Goal: Task Accomplishment & Management: Manage account settings

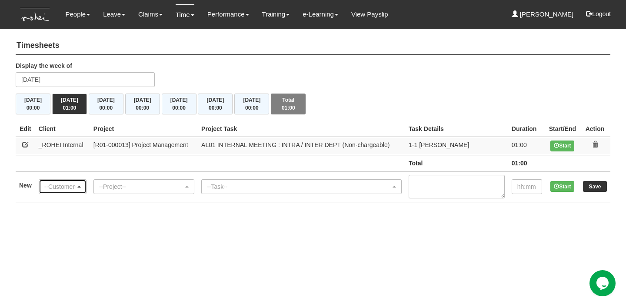
click at [60, 189] on div "--Customer--" at bounding box center [59, 186] width 31 height 9
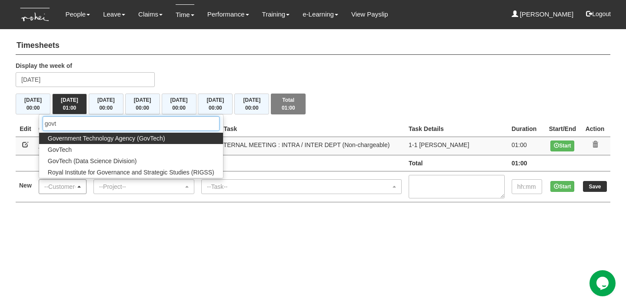
type input "govte"
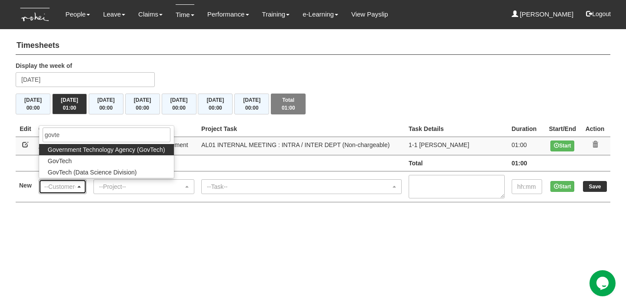
select select "900"
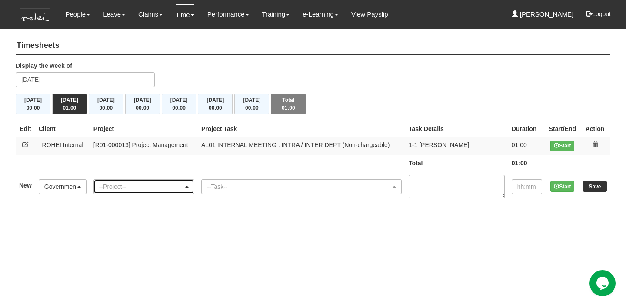
click at [123, 186] on div "--Project--" at bounding box center [141, 186] width 84 height 9
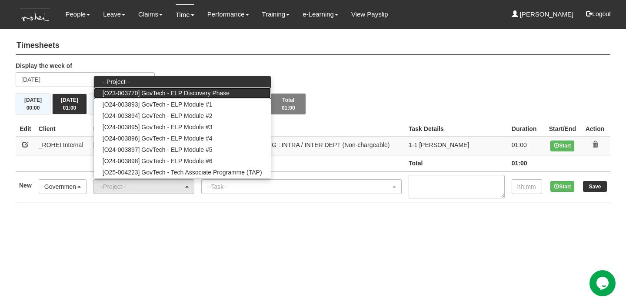
click at [185, 91] on span "[O23-003770] GovTech - ELP Discovery Phase" at bounding box center [166, 93] width 127 height 9
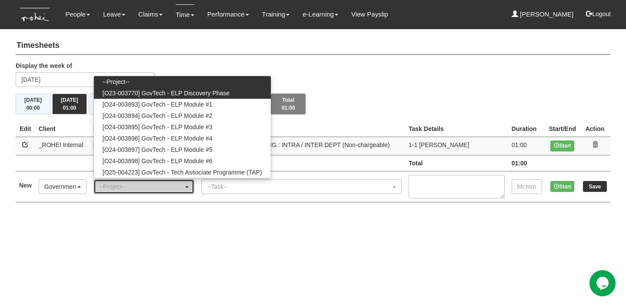
select select "2439"
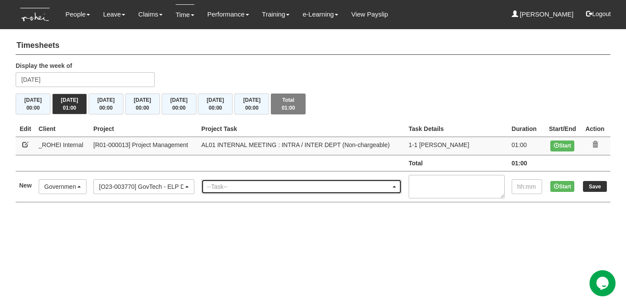
click at [241, 188] on div "--Task--" at bounding box center [299, 186] width 184 height 9
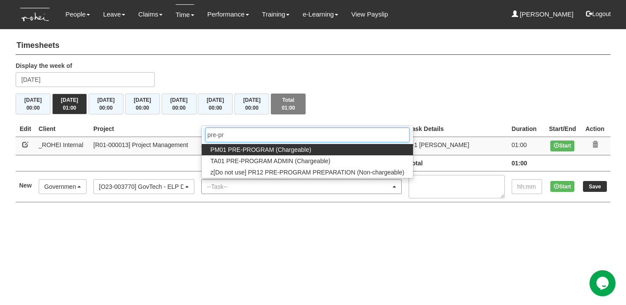
type input "pre-pro"
select select "162"
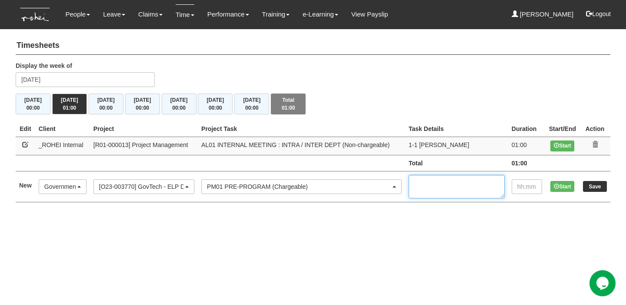
type textarea "C"
type textarea "G"
type textarea "C18 Setup"
type input "00:21"
click at [598, 183] on input "Save" at bounding box center [595, 186] width 24 height 11
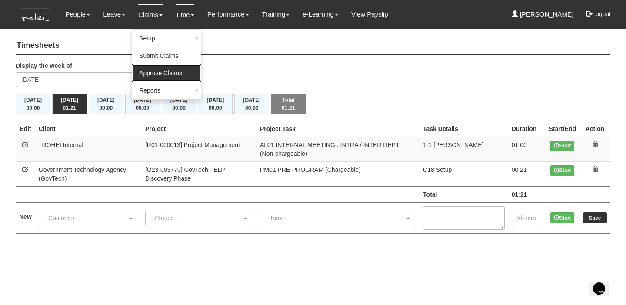
click at [149, 69] on link "Approve Claims" at bounding box center [166, 72] width 69 height 17
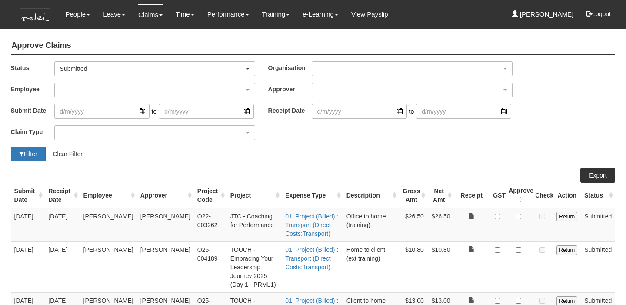
select select "50"
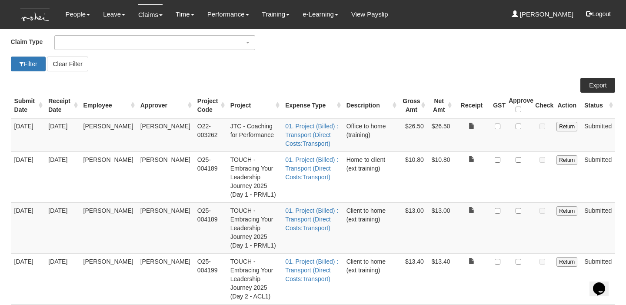
scroll to position [94, 0]
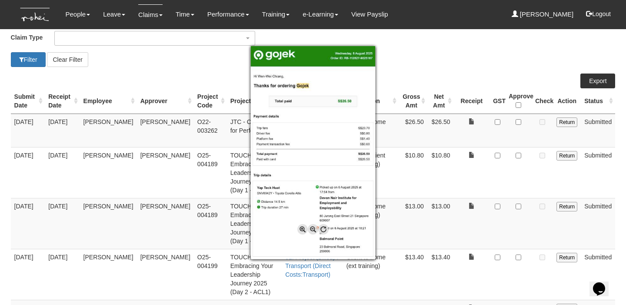
click at [520, 121] on div at bounding box center [313, 152] width 626 height 305
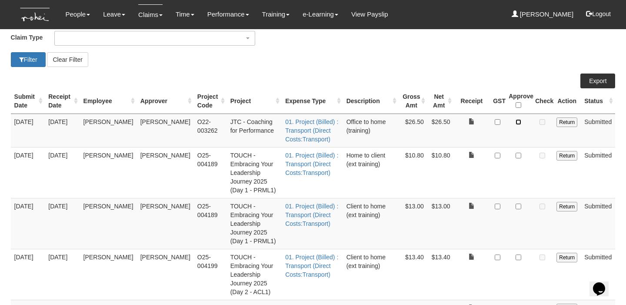
click at [520, 121] on input "checkbox" at bounding box center [518, 122] width 6 height 6
checkbox input "true"
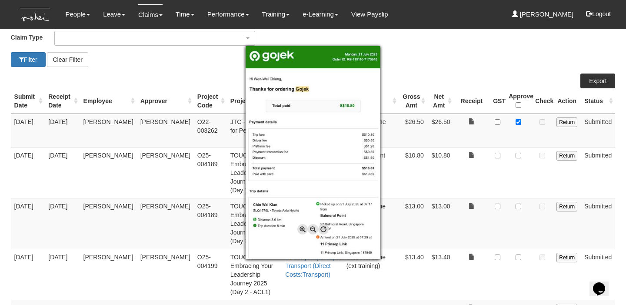
click at [520, 153] on div at bounding box center [313, 152] width 626 height 305
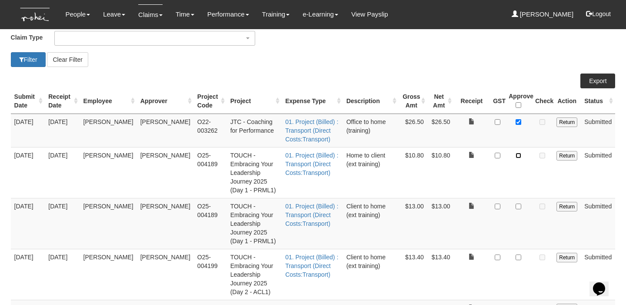
click at [520, 153] on input "checkbox" at bounding box center [518, 155] width 6 height 6
checkbox input "true"
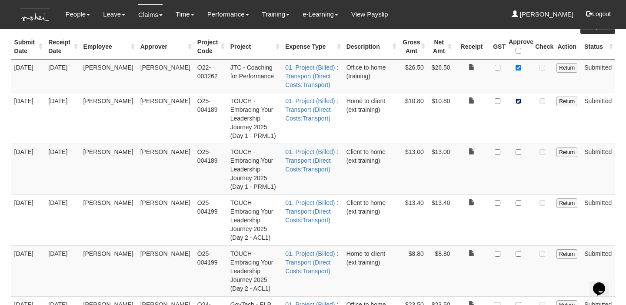
scroll to position [149, 0]
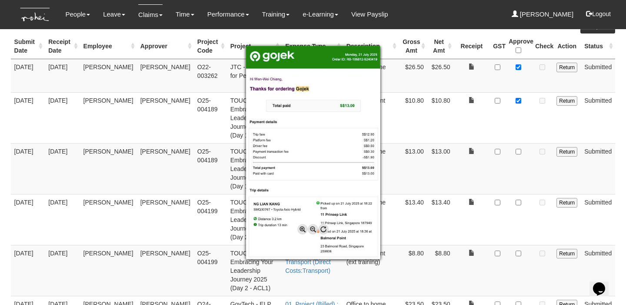
click at [519, 140] on div at bounding box center [313, 152] width 626 height 305
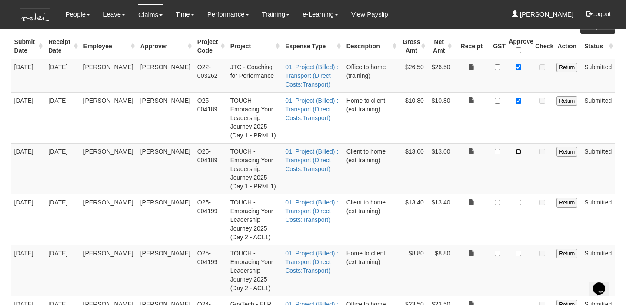
click at [519, 149] on input "checkbox" at bounding box center [518, 152] width 6 height 6
checkbox input "true"
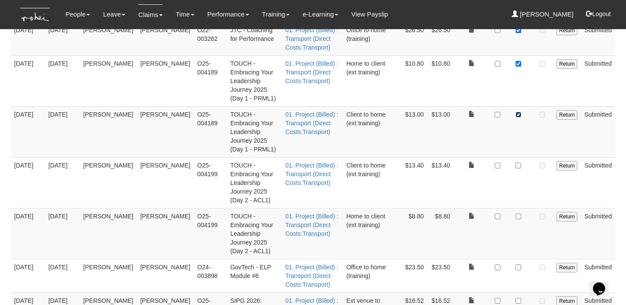
scroll to position [195, 0]
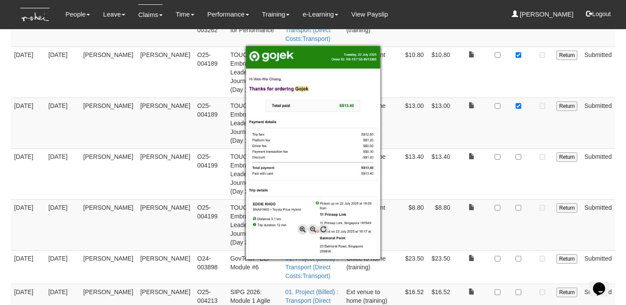
click at [519, 136] on div at bounding box center [313, 152] width 626 height 305
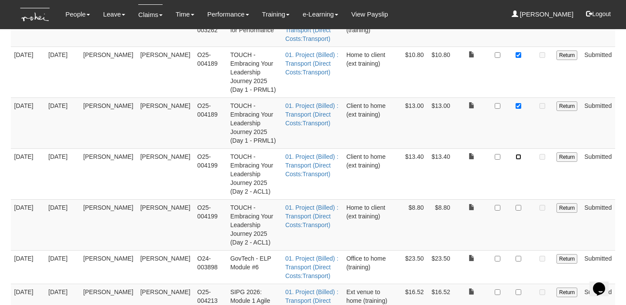
click at [519, 154] on input "checkbox" at bounding box center [518, 157] width 6 height 6
checkbox input "true"
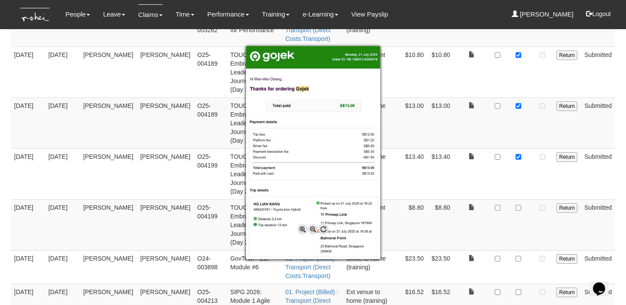
click at [479, 89] on div at bounding box center [313, 152] width 626 height 305
click at [484, 150] on div at bounding box center [313, 152] width 626 height 305
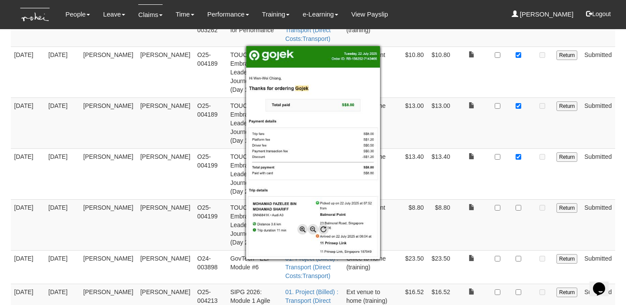
click at [518, 178] on div at bounding box center [313, 152] width 626 height 305
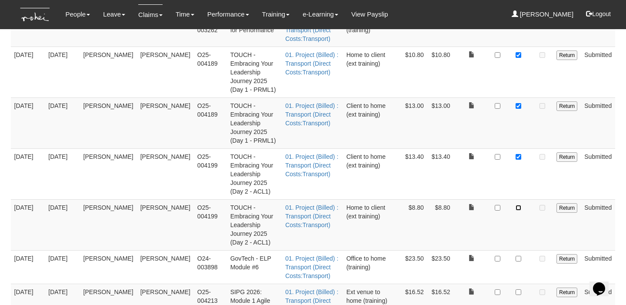
click at [518, 205] on input "checkbox" at bounding box center [518, 208] width 6 height 6
checkbox input "true"
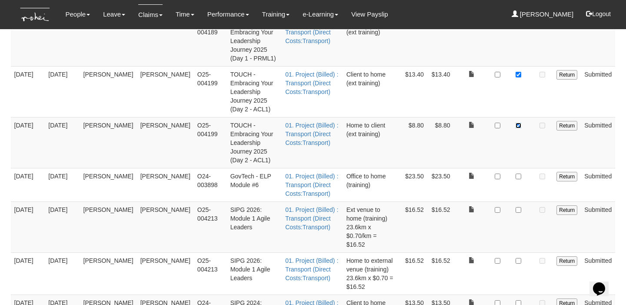
scroll to position [278, 0]
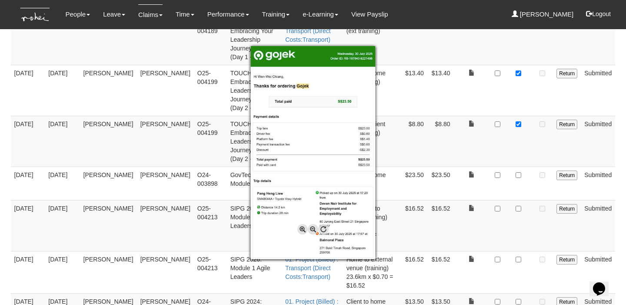
click at [518, 139] on div at bounding box center [313, 152] width 626 height 305
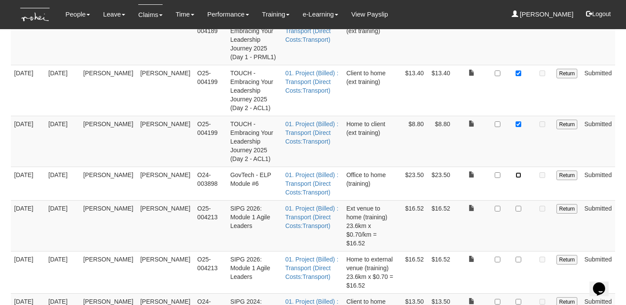
click at [518, 172] on input "checkbox" at bounding box center [518, 175] width 6 height 6
checkbox input "true"
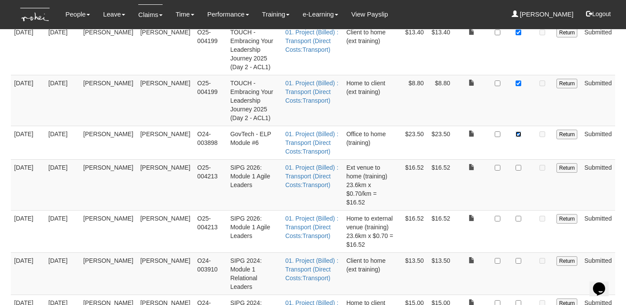
scroll to position [324, 0]
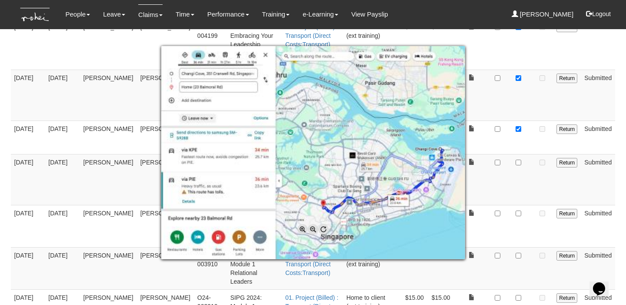
click at [485, 114] on div at bounding box center [313, 152] width 626 height 305
click at [484, 108] on div at bounding box center [313, 152] width 626 height 305
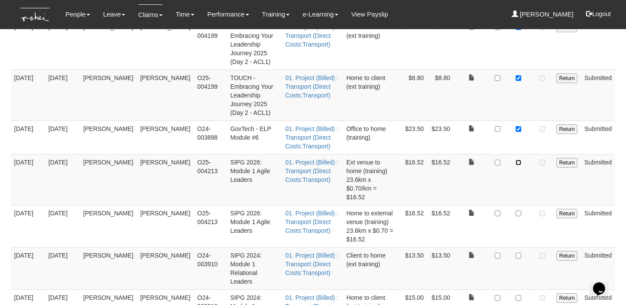
click at [520, 159] on input "checkbox" at bounding box center [518, 162] width 6 height 6
checkbox input "true"
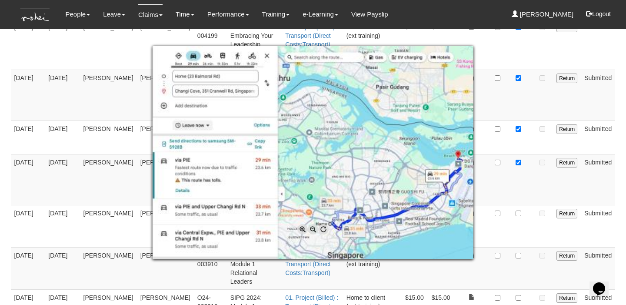
click at [500, 149] on div at bounding box center [313, 152] width 626 height 305
click at [531, 172] on div at bounding box center [313, 152] width 626 height 305
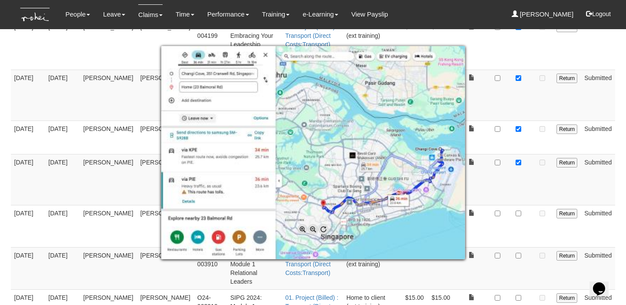
click at [490, 140] on div at bounding box center [313, 152] width 626 height 305
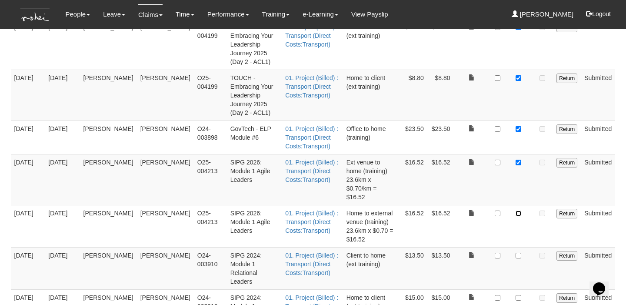
click at [520, 210] on input "checkbox" at bounding box center [518, 213] width 6 height 6
checkbox input "true"
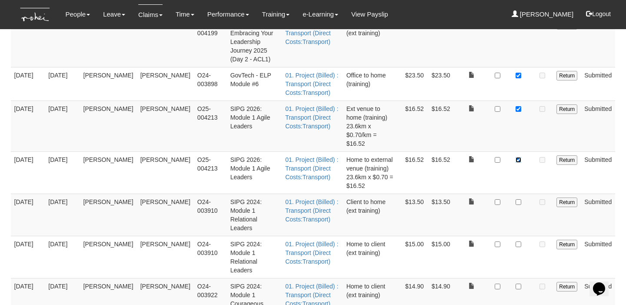
scroll to position [378, 0]
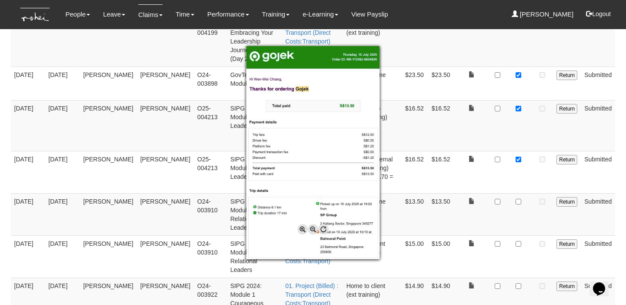
click at [520, 146] on div at bounding box center [313, 152] width 626 height 305
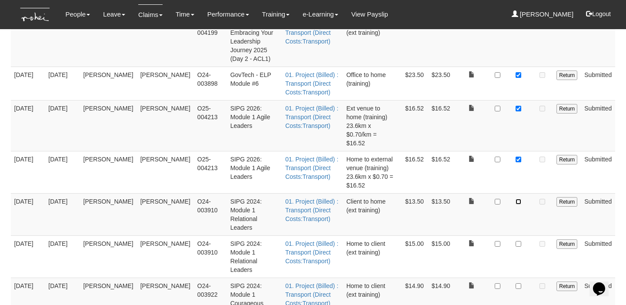
click at [520, 199] on input "checkbox" at bounding box center [518, 202] width 6 height 6
checkbox input "true"
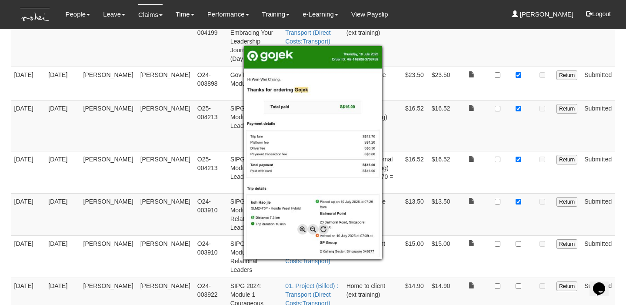
click at [517, 180] on div at bounding box center [313, 152] width 626 height 305
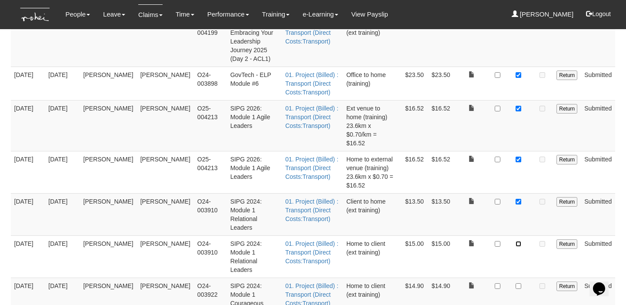
click at [517, 241] on input "checkbox" at bounding box center [518, 244] width 6 height 6
checkbox input "true"
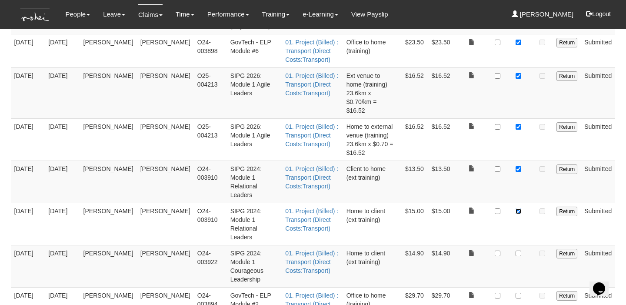
scroll to position [416, 0]
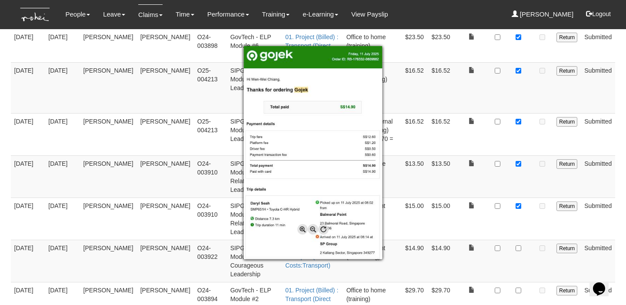
click at [519, 175] on div at bounding box center [313, 152] width 626 height 305
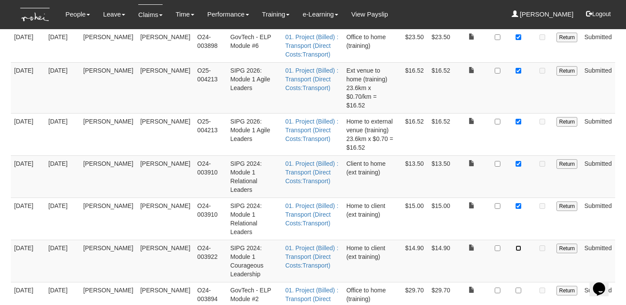
click at [520, 245] on input "checkbox" at bounding box center [518, 248] width 6 height 6
checkbox input "true"
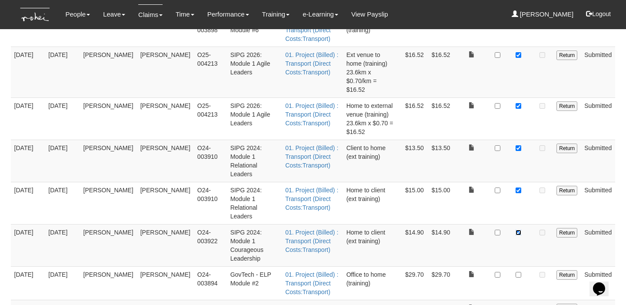
scroll to position [438, 0]
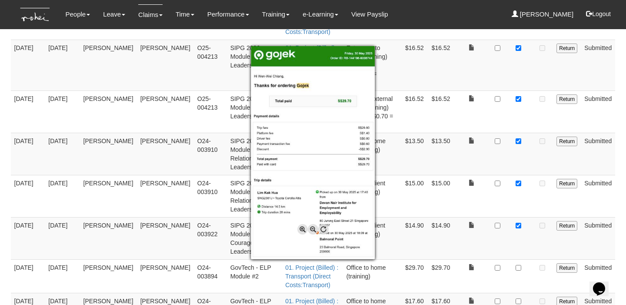
click at [521, 187] on div at bounding box center [313, 152] width 626 height 305
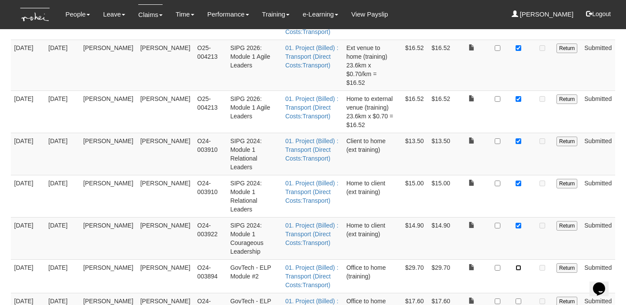
click at [520, 265] on input "checkbox" at bounding box center [518, 268] width 6 height 6
checkbox input "true"
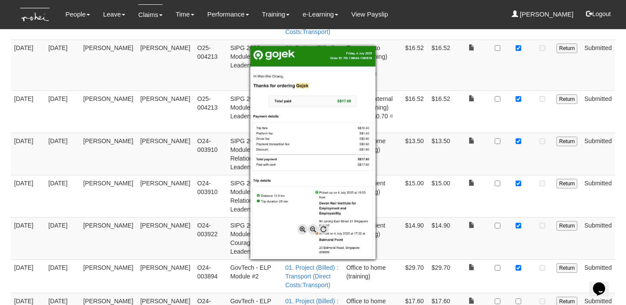
click at [501, 208] on div at bounding box center [313, 152] width 626 height 305
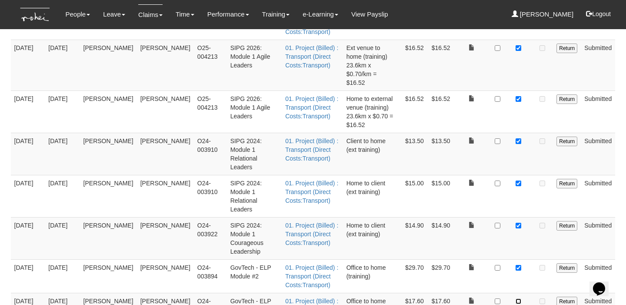
click at [520, 298] on input "checkbox" at bounding box center [518, 301] width 6 height 6
checkbox input "true"
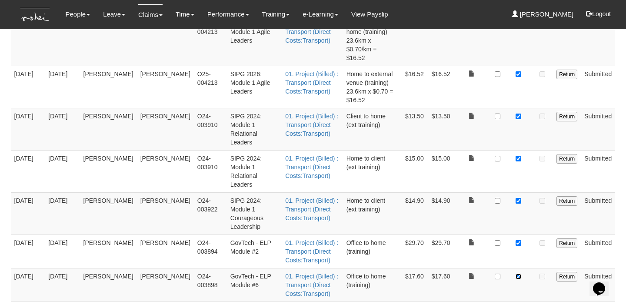
scroll to position [492, 0]
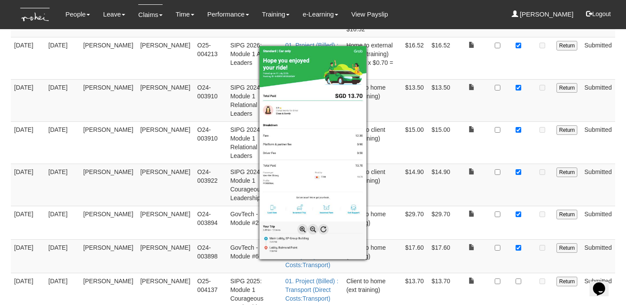
click at [519, 201] on div at bounding box center [313, 152] width 626 height 305
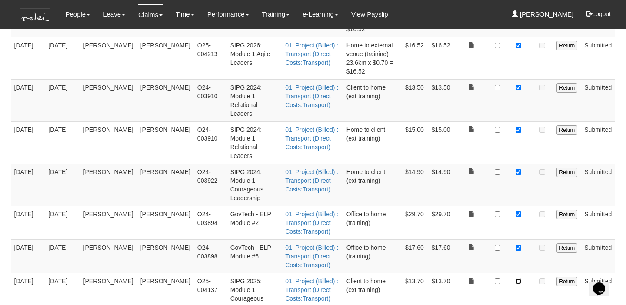
click at [520, 278] on input "checkbox" at bounding box center [518, 281] width 6 height 6
checkbox input "true"
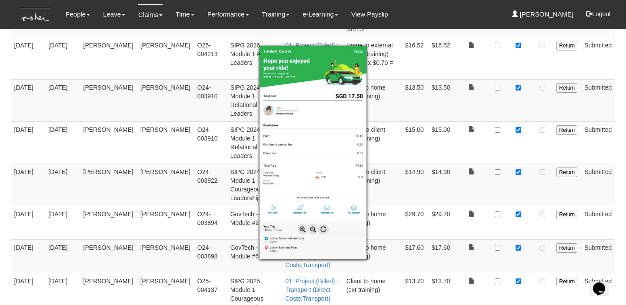
click at [519, 232] on div at bounding box center [313, 152] width 626 height 305
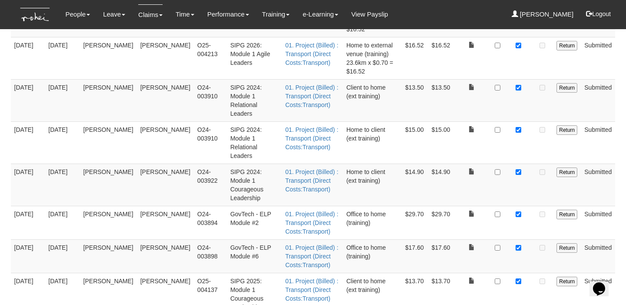
checkbox input "true"
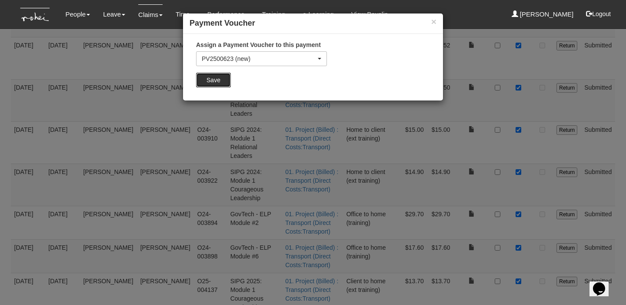
click at [208, 78] on input "Save" at bounding box center [213, 80] width 35 height 15
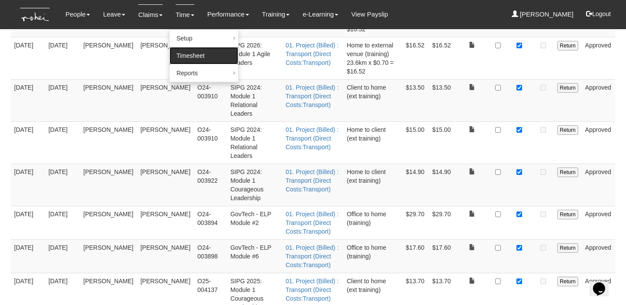
click at [184, 52] on link "Timesheet" at bounding box center [203, 55] width 69 height 17
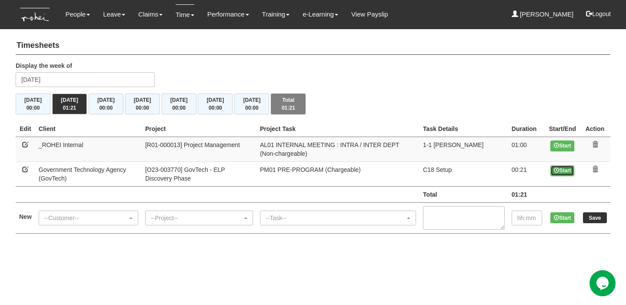
click at [553, 170] on icon at bounding box center [555, 169] width 5 height 5
click at [560, 171] on button "End" at bounding box center [562, 170] width 24 height 11
